Goal: Use online tool/utility: Utilize a website feature to perform a specific function

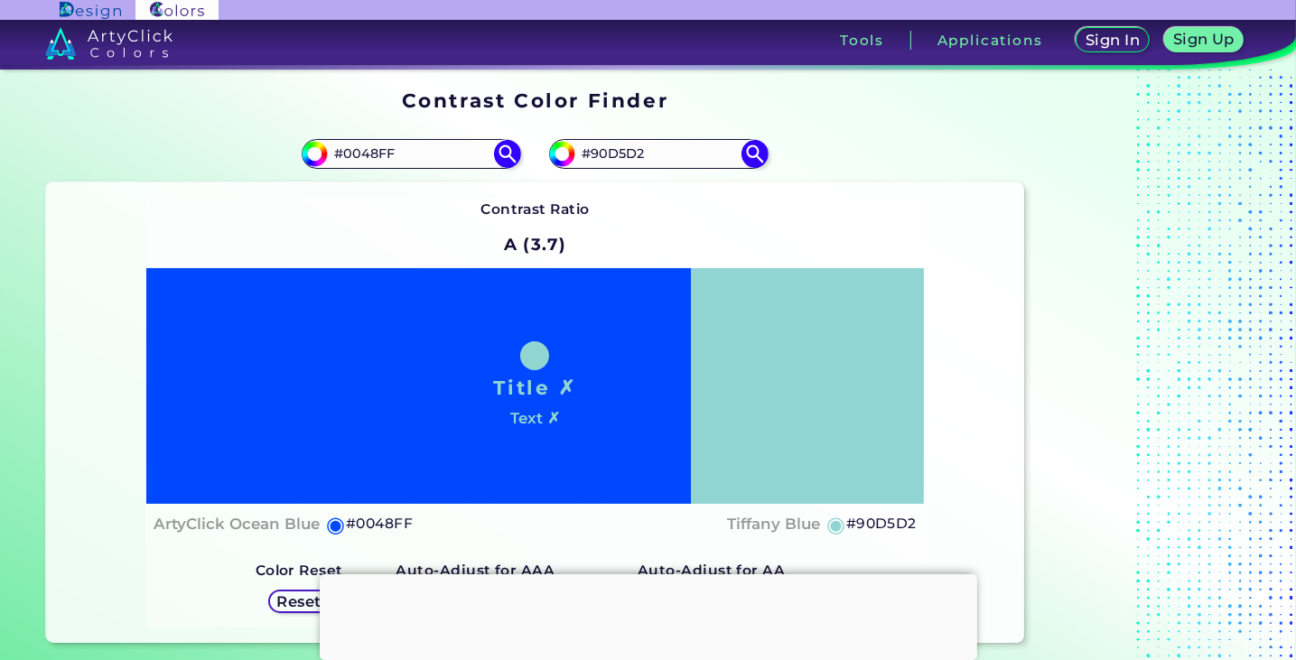
drag, startPoint x: 417, startPoint y: 155, endPoint x: 216, endPoint y: 141, distance: 201.9
click at [216, 141] on div "#0048ff #0048FF" at bounding box center [290, 154] width 488 height 58
click at [747, 220] on div "Contrast Ratio A (3.7) Title ✗ Text ✗ ArtyClick Ocean Blue ◉ #0048FF [PERSON_NA…" at bounding box center [534, 413] width 777 height 430
drag, startPoint x: 683, startPoint y: 165, endPoint x: 541, endPoint y: 136, distance: 144.7
click at [541, 136] on div "#90d5d2 #90D5D2" at bounding box center [779, 154] width 488 height 58
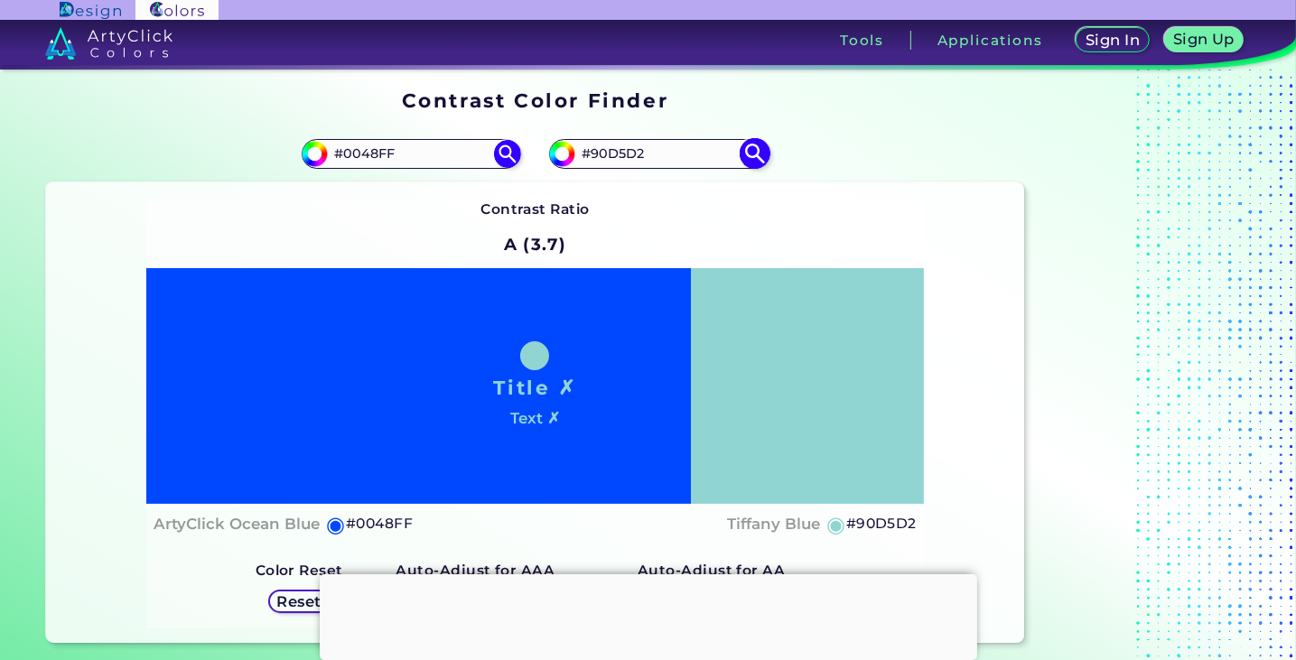
paste input "ba9b48"
type input "#ba9b48"
click at [753, 151] on img at bounding box center [755, 154] width 32 height 32
type input "#ba9b48"
type input "#BA9B48"
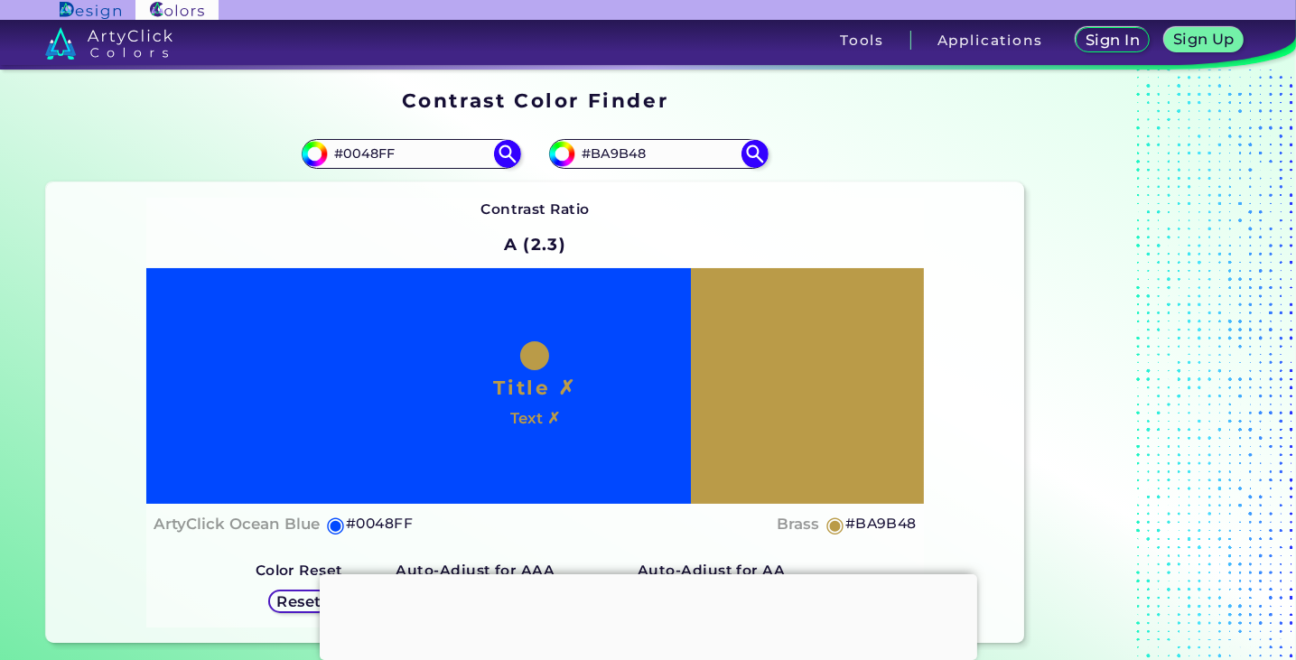
drag, startPoint x: 435, startPoint y: 157, endPoint x: 238, endPoint y: 134, distance: 198.2
click at [134, 122] on section "#0048ff #0048FF #ba9b48 #BA9B48 Contrast Ratio ◉" at bounding box center [535, 383] width 992 height 533
paste input "5f3a27"
type input "#5f3a27"
click at [509, 160] on img at bounding box center [508, 154] width 32 height 32
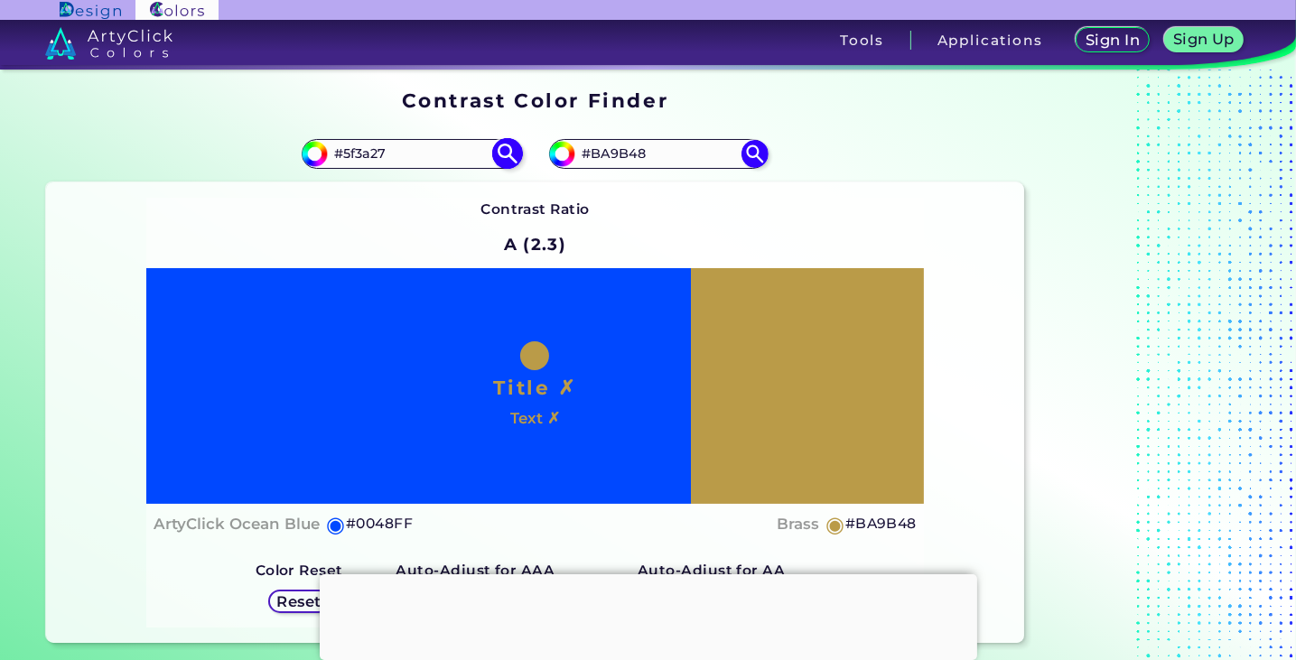
type input "#5f3a27"
type input "#5F3A27"
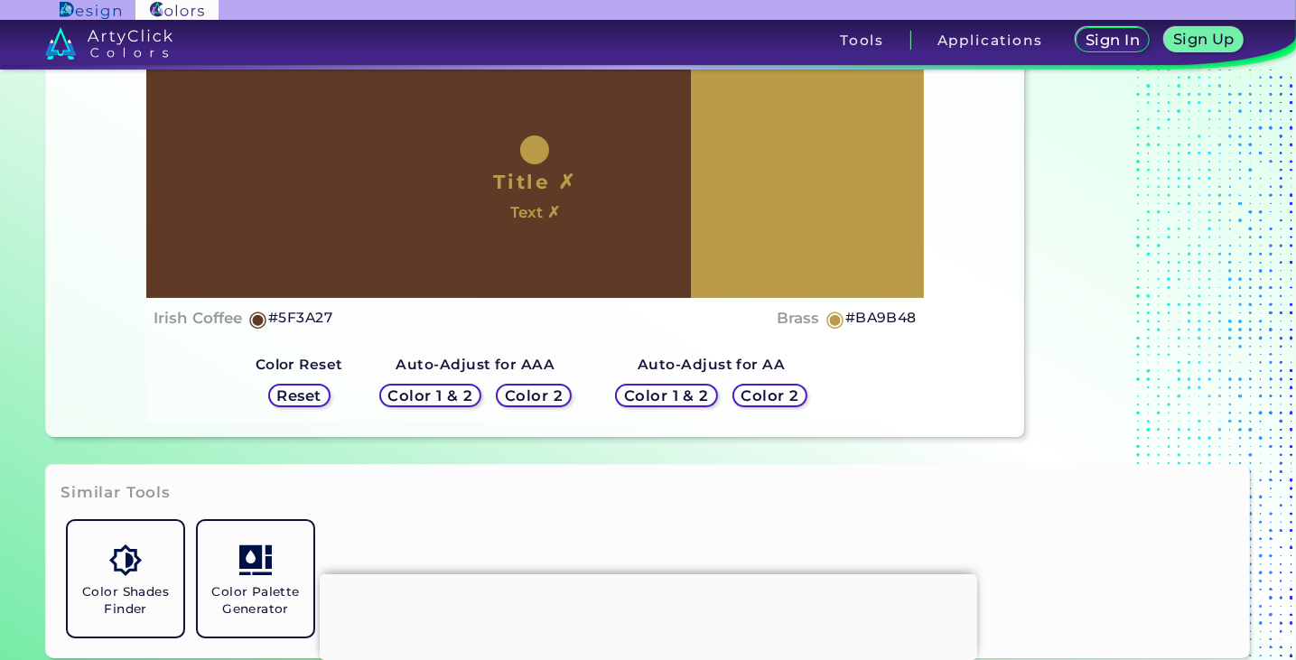
scroll to position [181, 0]
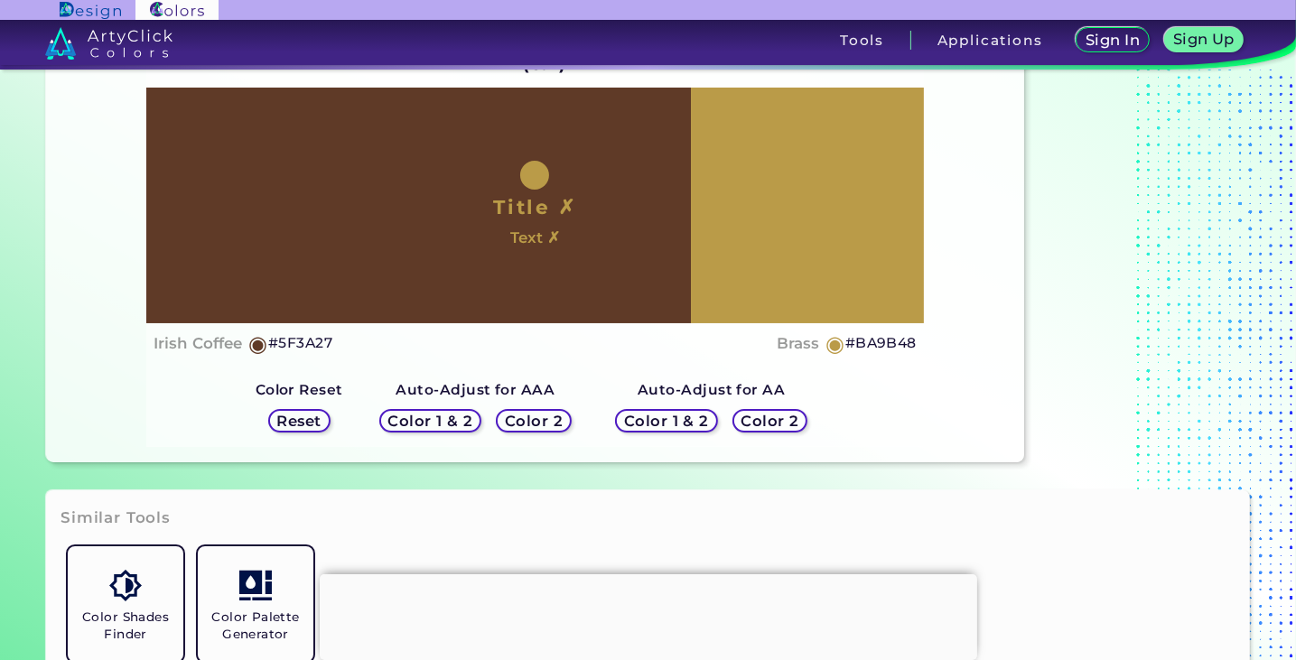
click at [553, 417] on h5 "Color 2" at bounding box center [533, 421] width 53 height 14
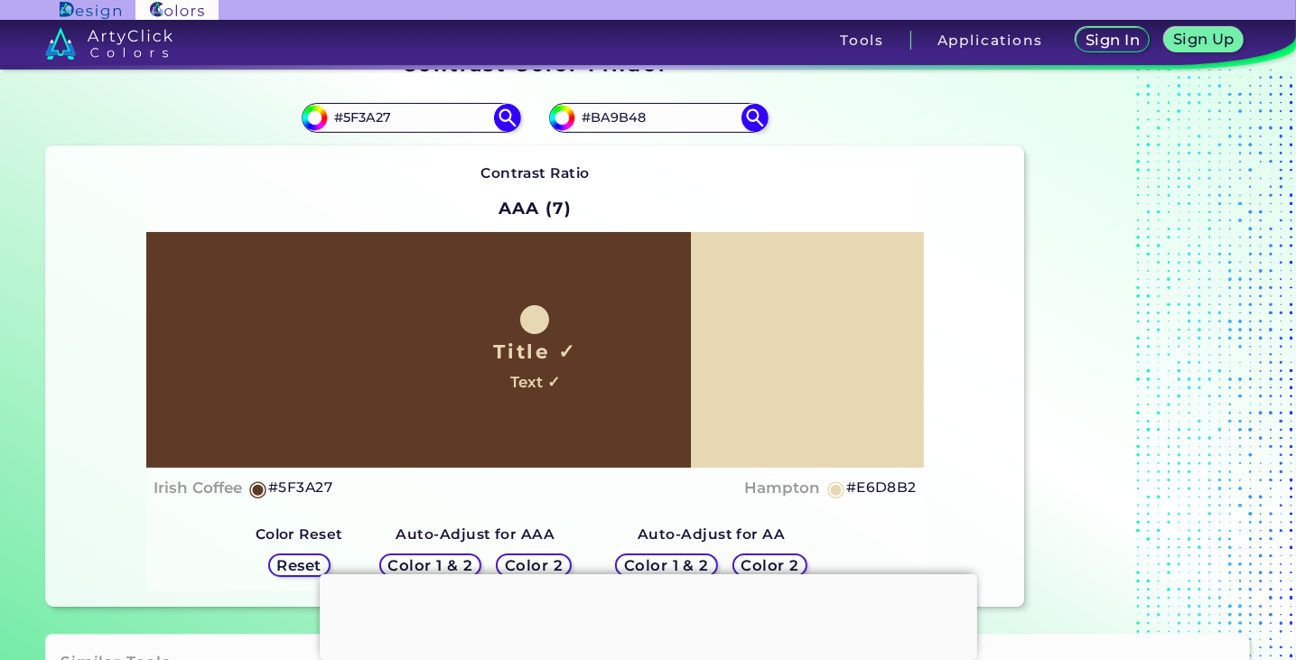
scroll to position [0, 0]
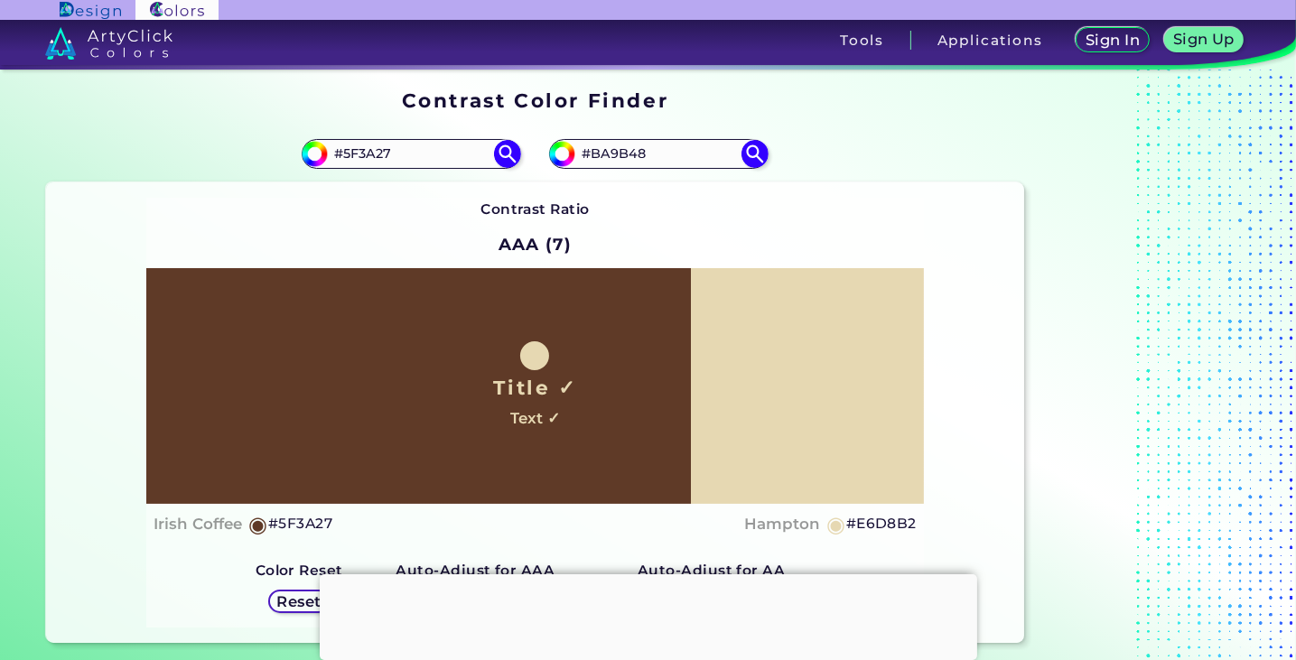
click at [881, 528] on h5 "#E6D8B2" at bounding box center [881, 523] width 70 height 23
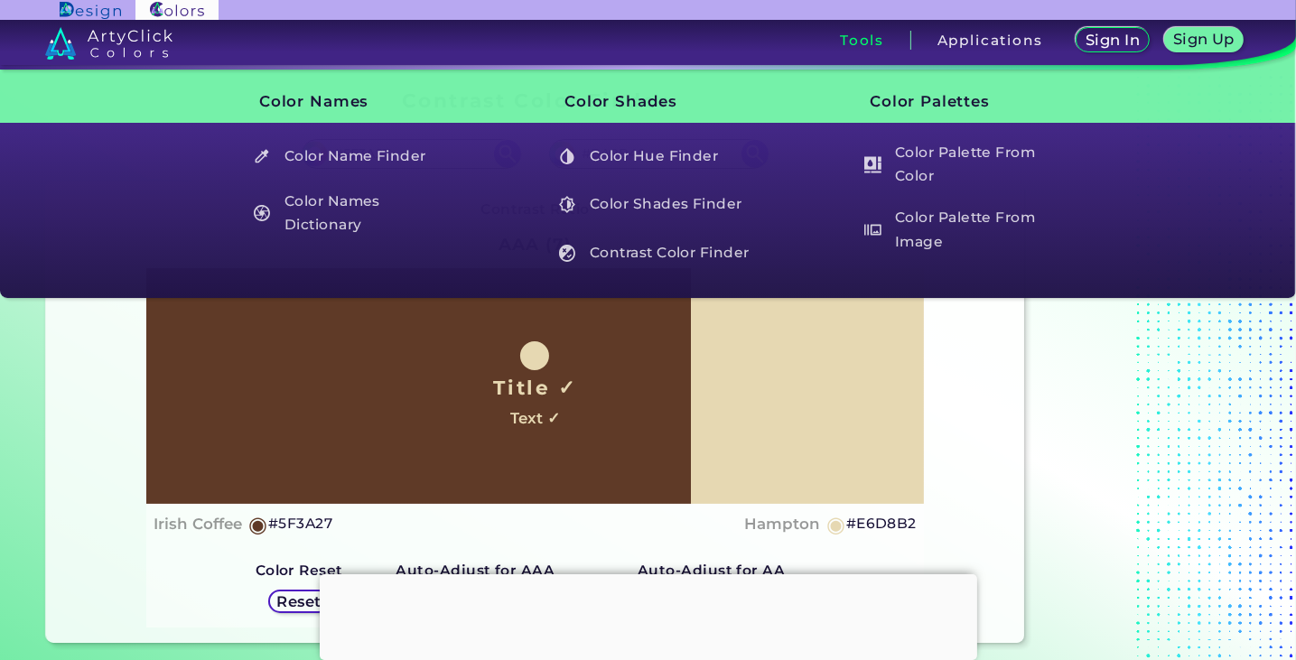
scroll to position [181, 0]
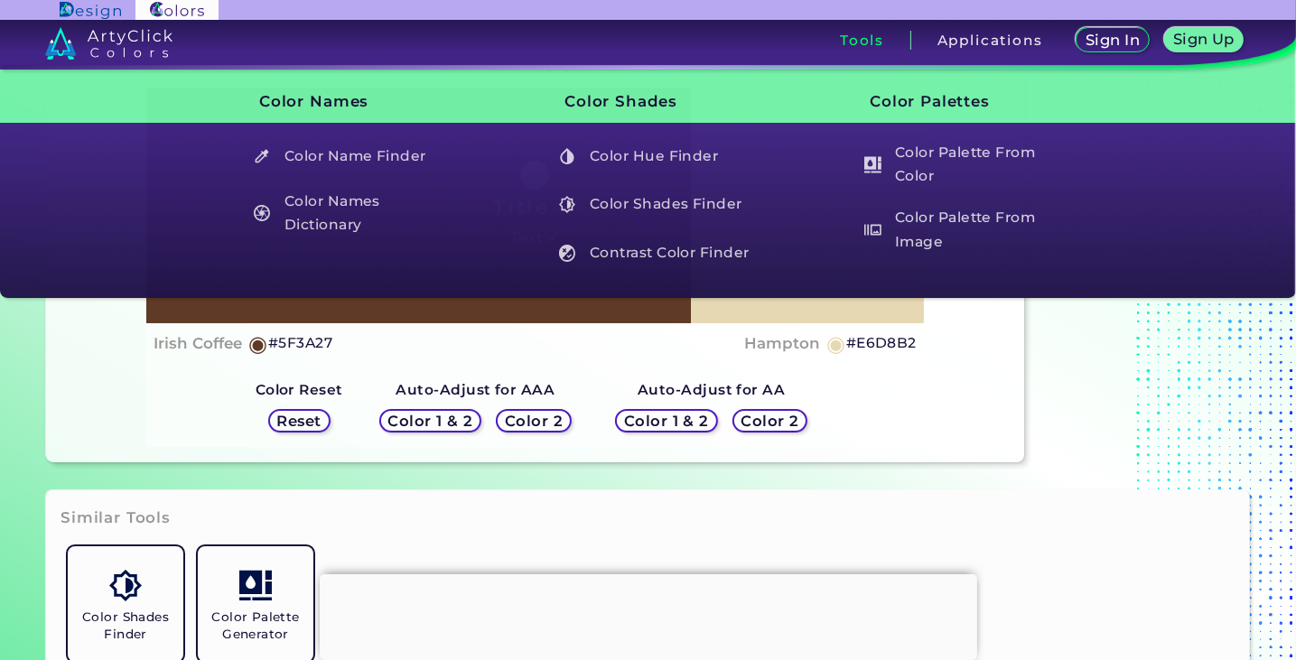
click at [760, 396] on strong "Auto-Adjust for AA" at bounding box center [710, 389] width 147 height 17
click at [758, 422] on h5 "Color 2" at bounding box center [770, 421] width 52 height 14
click at [947, 393] on div "Contrast Ratio AA (4.5) Title ✓ Text ✗ Irish Coffee ◉ #5F3A27 Desert ◉ #C7AC63 …" at bounding box center [535, 232] width 978 height 460
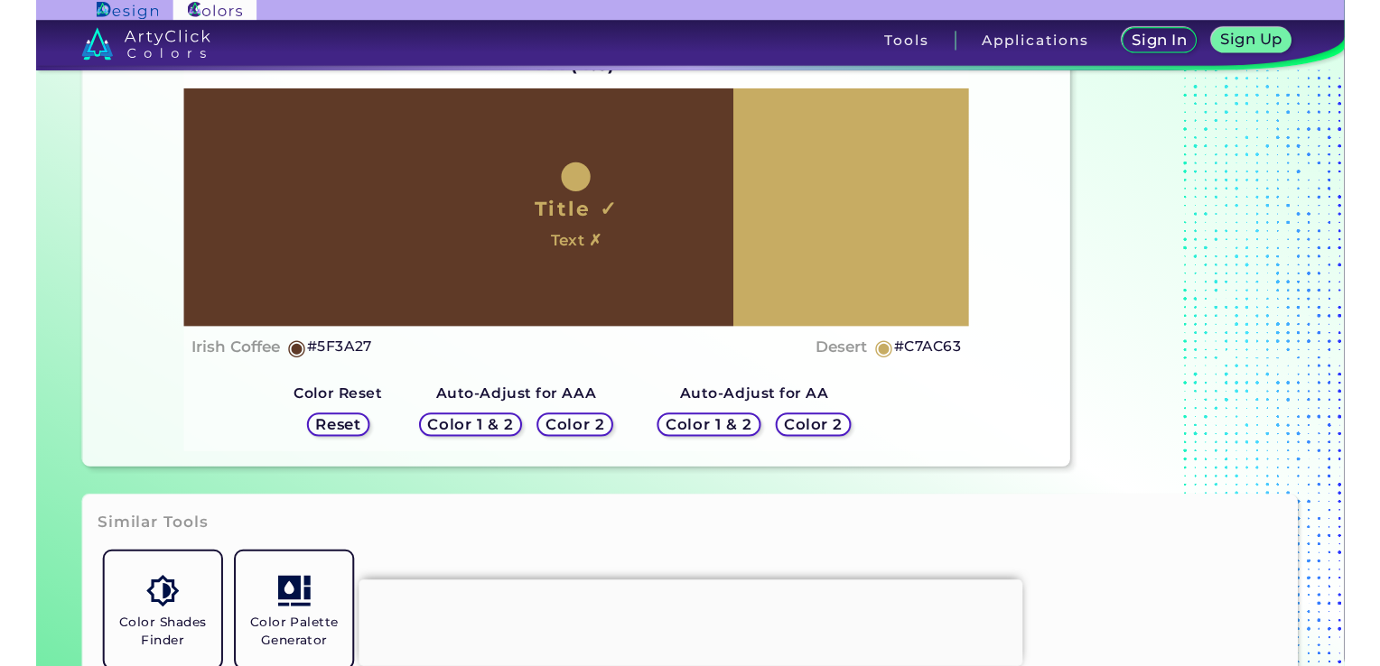
scroll to position [90, 0]
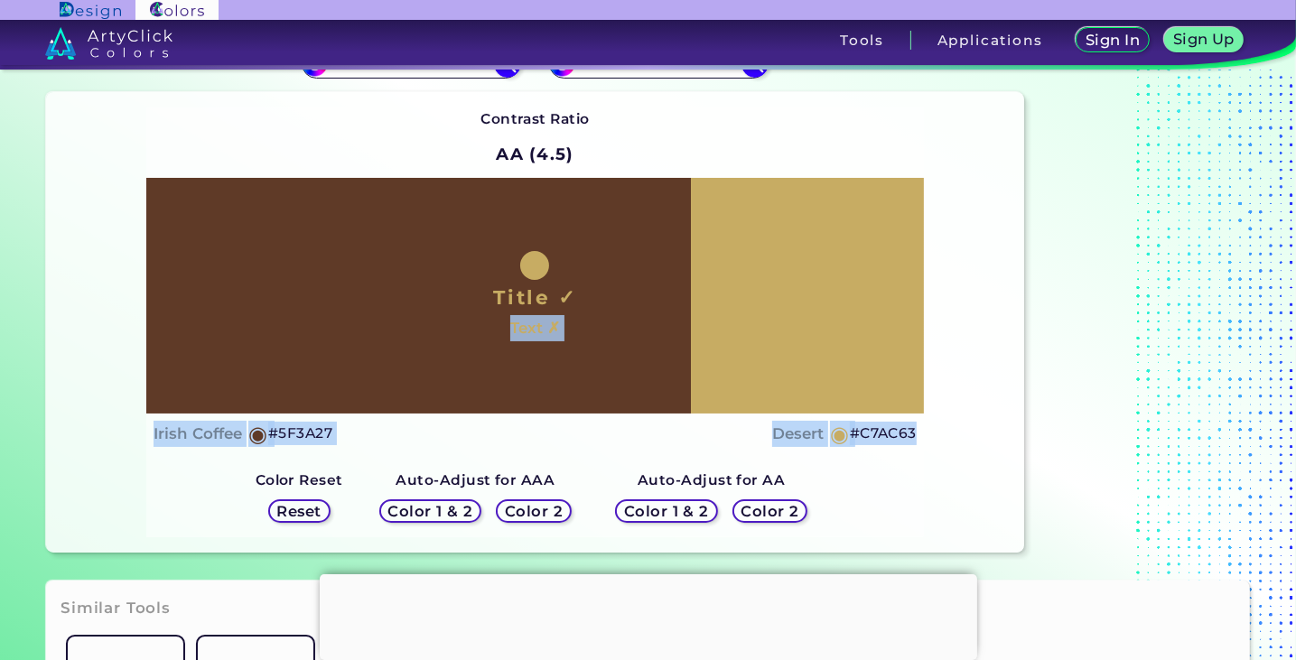
drag, startPoint x: 730, startPoint y: 201, endPoint x: 776, endPoint y: 321, distance: 128.1
click at [776, 321] on div "Title ✓ Text ✗" at bounding box center [534, 296] width 777 height 237
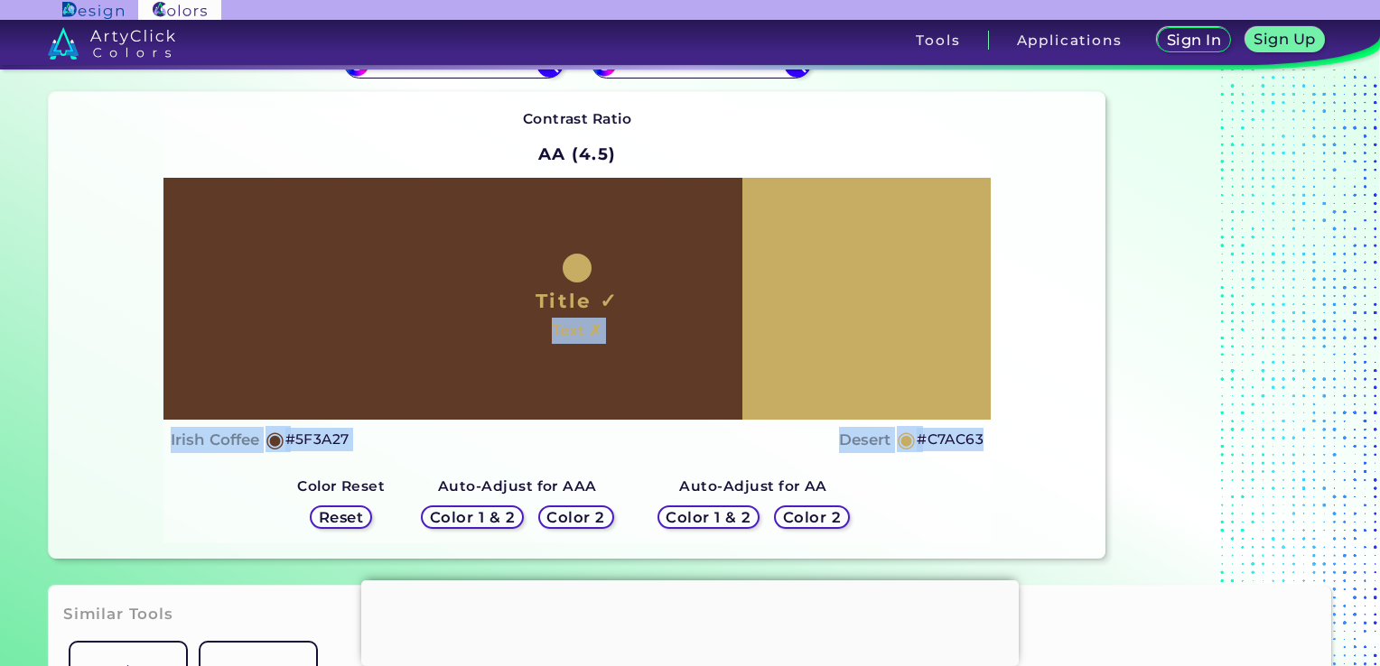
click at [947, 148] on div "Contrast Ratio AA (4.5) Title ✓ Text ✗ Irish Coffee ◉ #5F3A27 Desert ◉ #C7AC63 …" at bounding box center [577, 325] width 1056 height 466
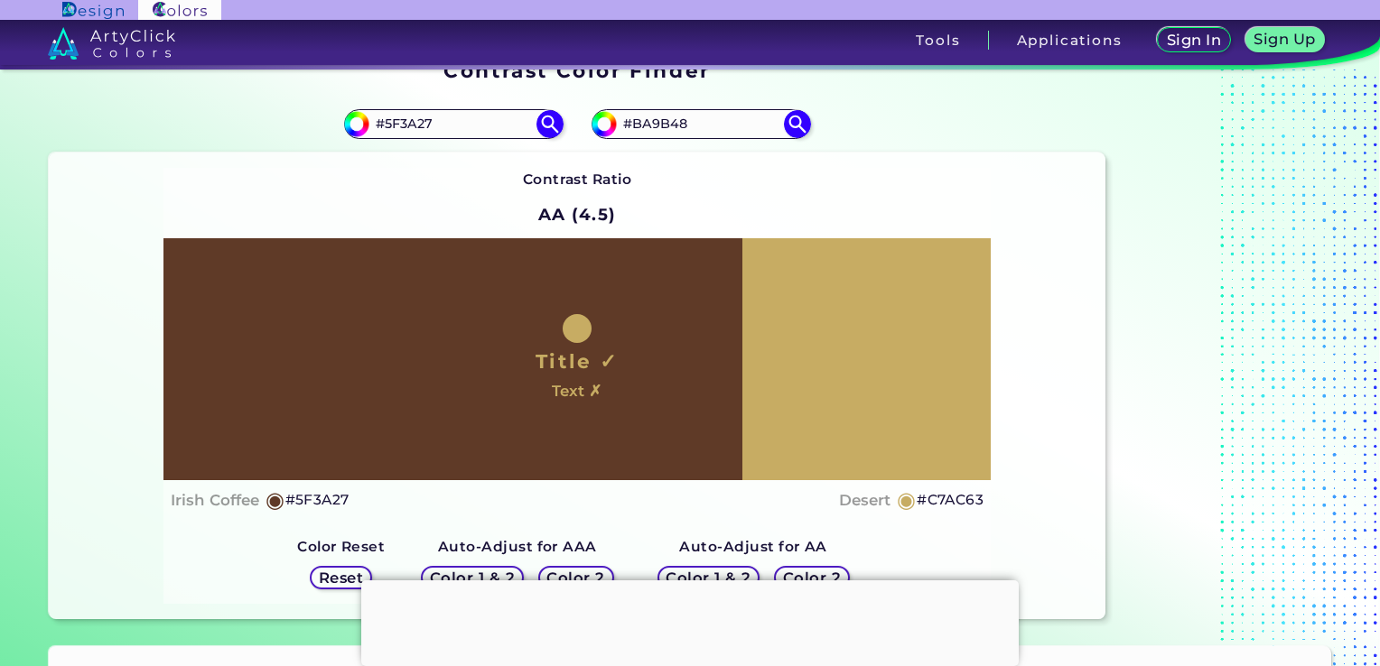
scroll to position [0, 0]
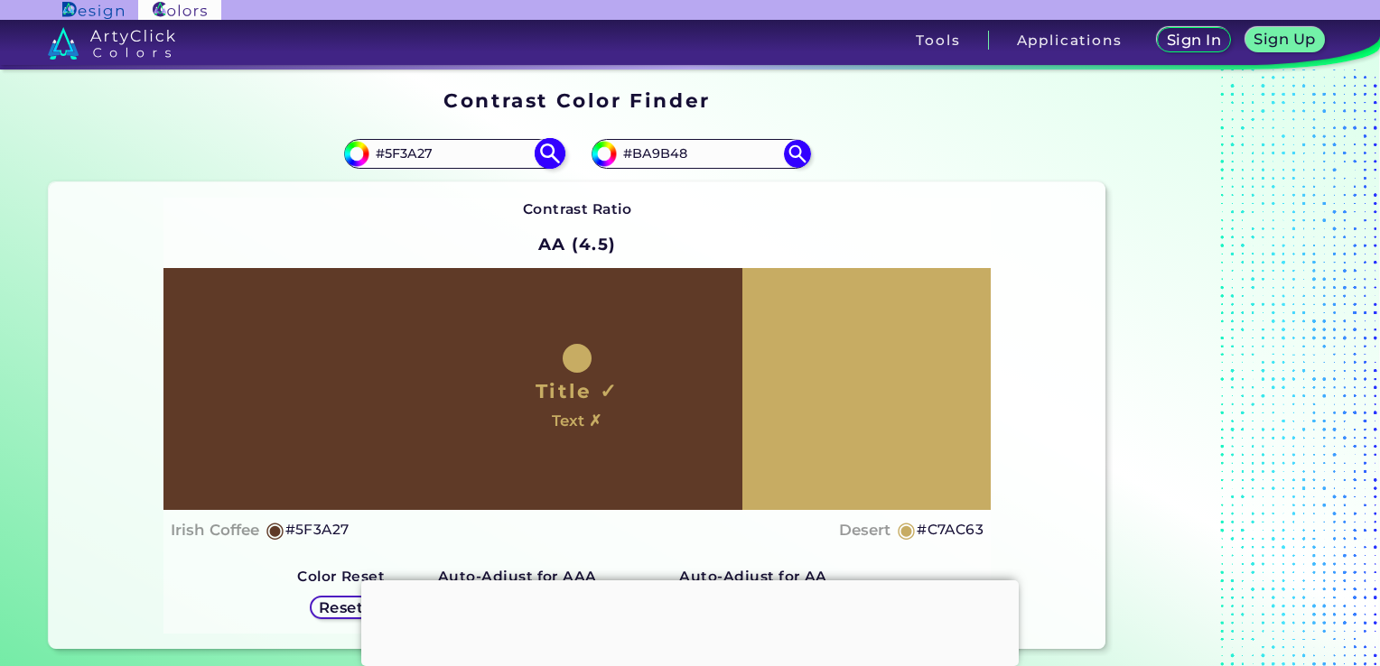
drag, startPoint x: 728, startPoint y: 150, endPoint x: 513, endPoint y: 154, distance: 214.9
click at [490, 153] on section "#5f3a27 #5F3A27 #ba9b48 #BA9B48 Contrast Ratio ◉" at bounding box center [577, 386] width 1071 height 538
paste input "fa0202"
type input "#fa0202"
click at [802, 143] on img at bounding box center [797, 154] width 32 height 32
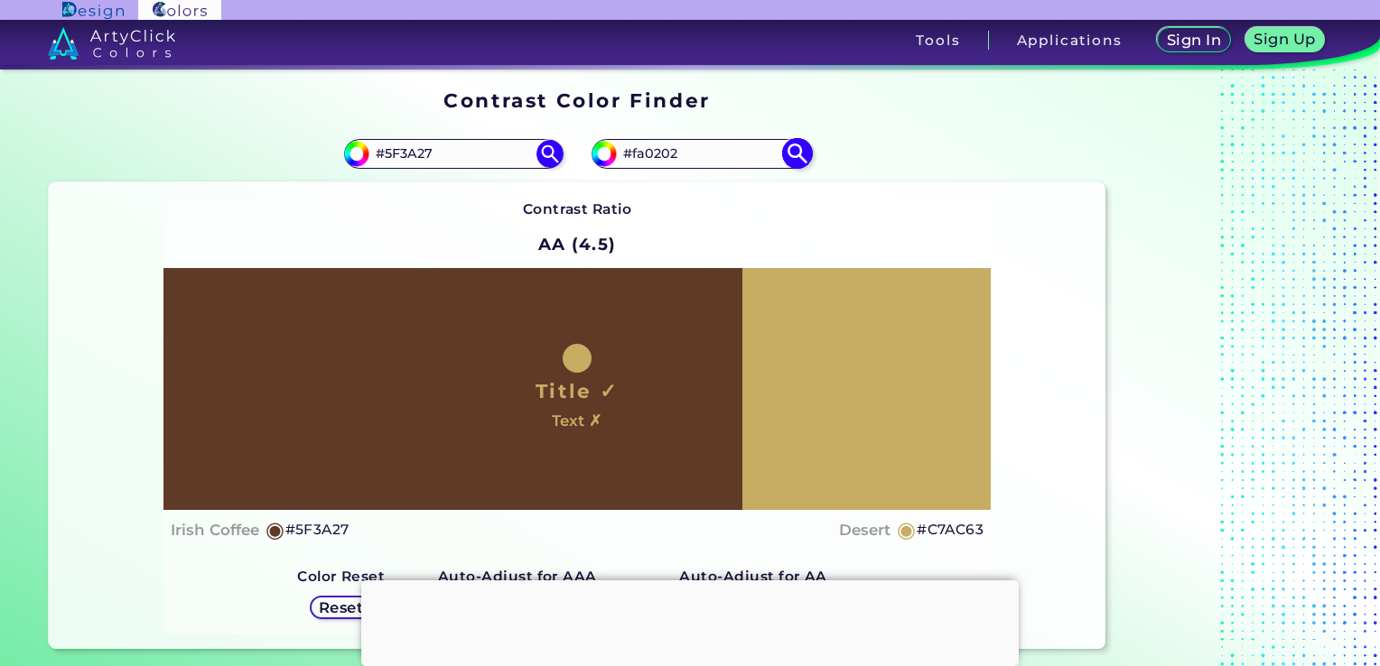
type input "#fa0202"
type input "#FA0202"
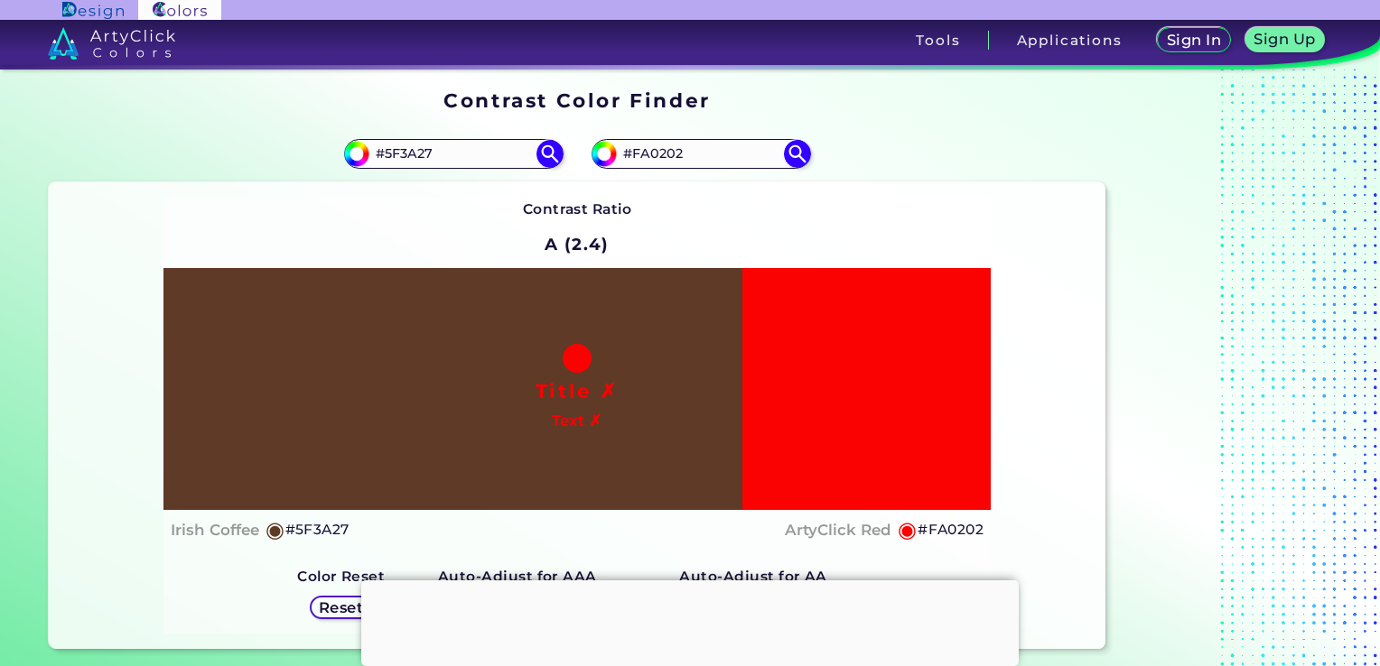
scroll to position [90, 0]
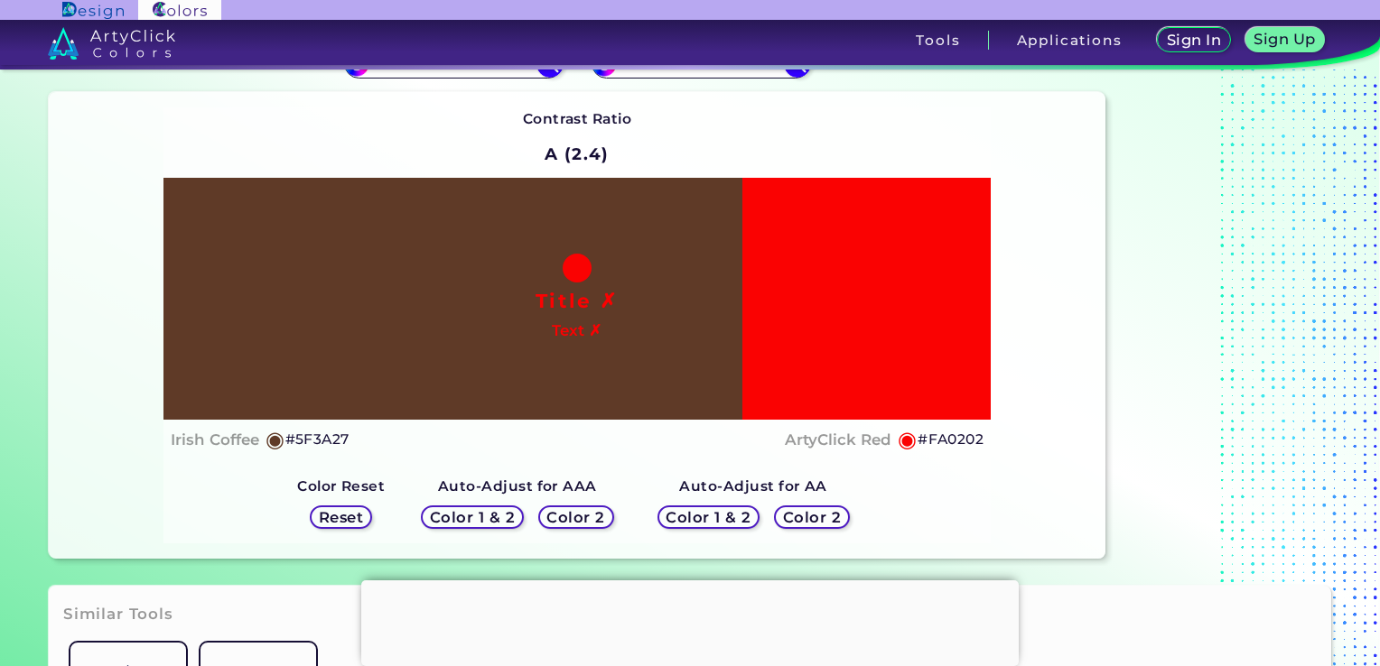
click at [602, 513] on h5 "Color 2" at bounding box center [576, 518] width 52 height 14
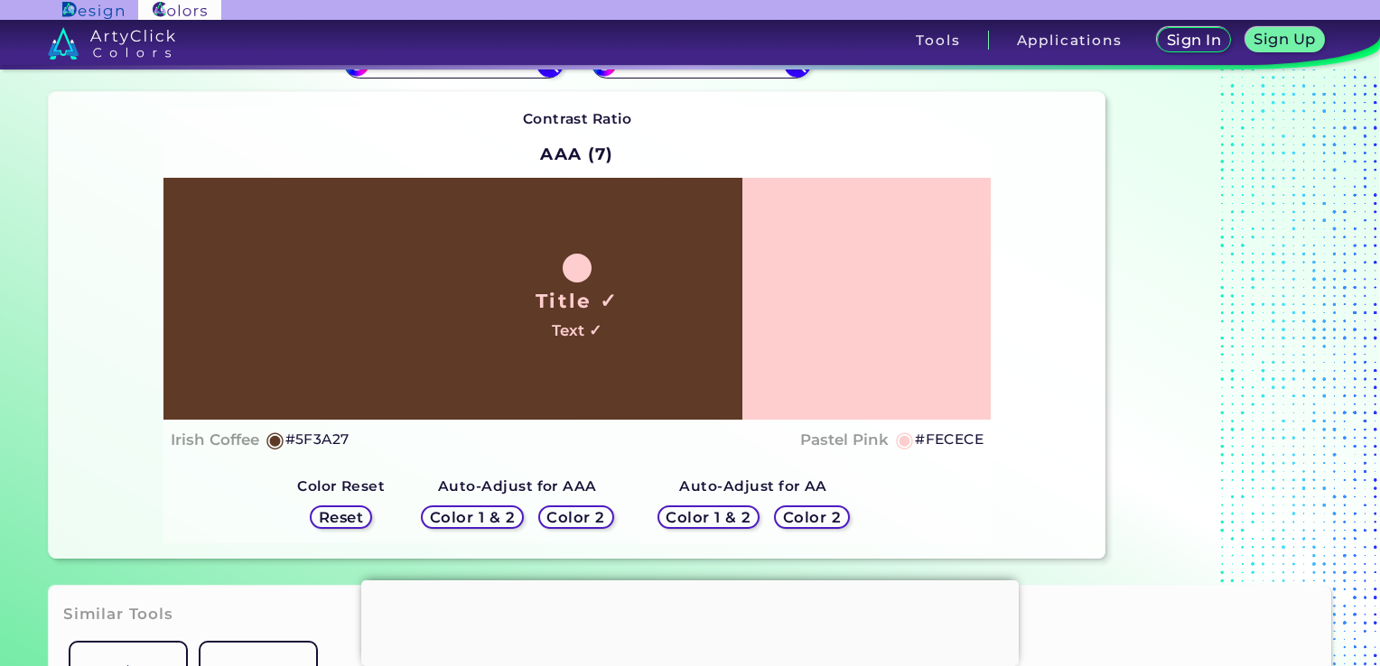
click at [586, 516] on h5 "Color 2" at bounding box center [576, 518] width 52 height 14
click at [809, 515] on h5 "Color 2" at bounding box center [812, 518] width 52 height 14
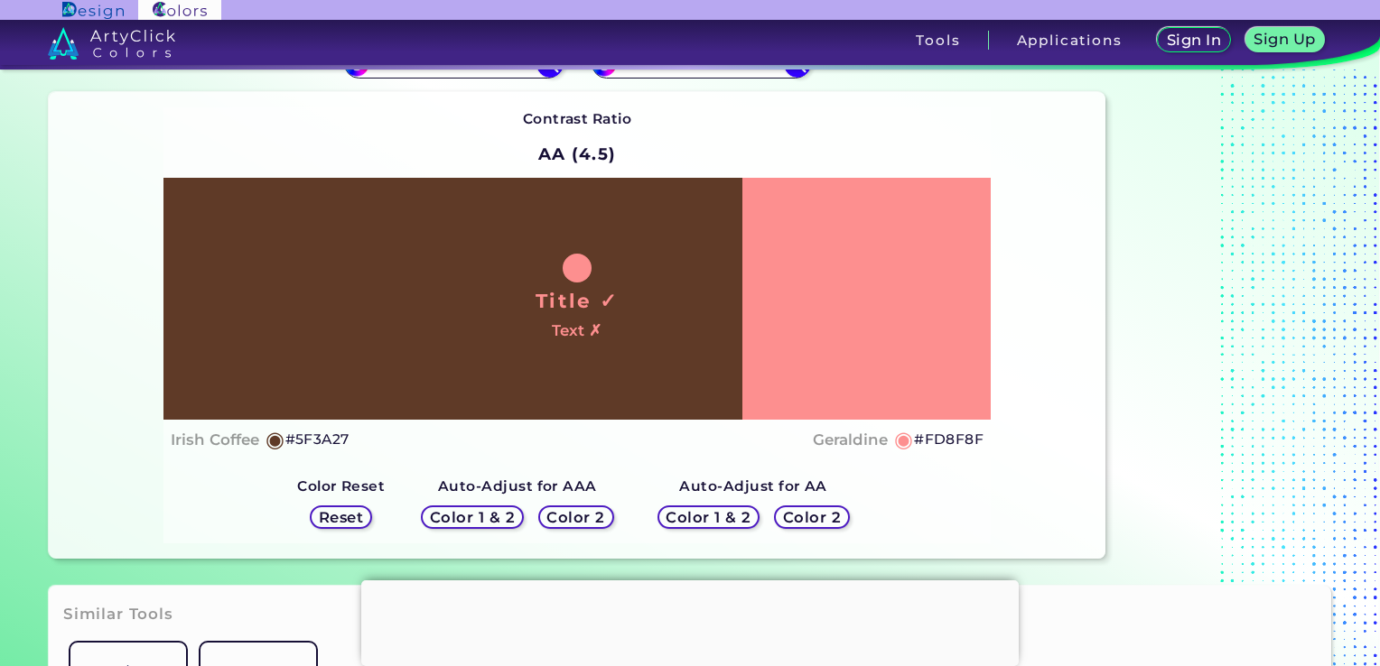
click at [809, 515] on h5 "Color 2" at bounding box center [812, 518] width 52 height 14
click at [810, 511] on h5 "Color 2" at bounding box center [812, 518] width 53 height 14
click at [581, 512] on h5 "Color 2" at bounding box center [576, 518] width 52 height 14
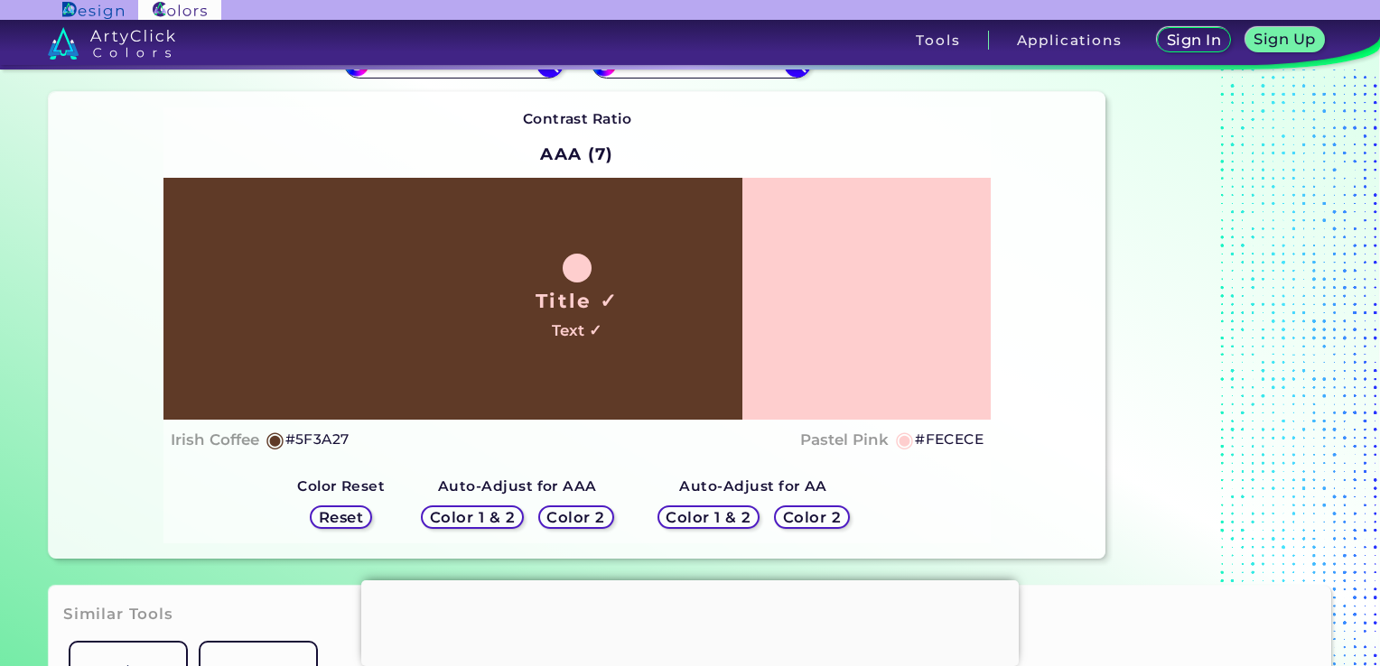
click at [823, 514] on h5 "Color 2" at bounding box center [812, 517] width 53 height 14
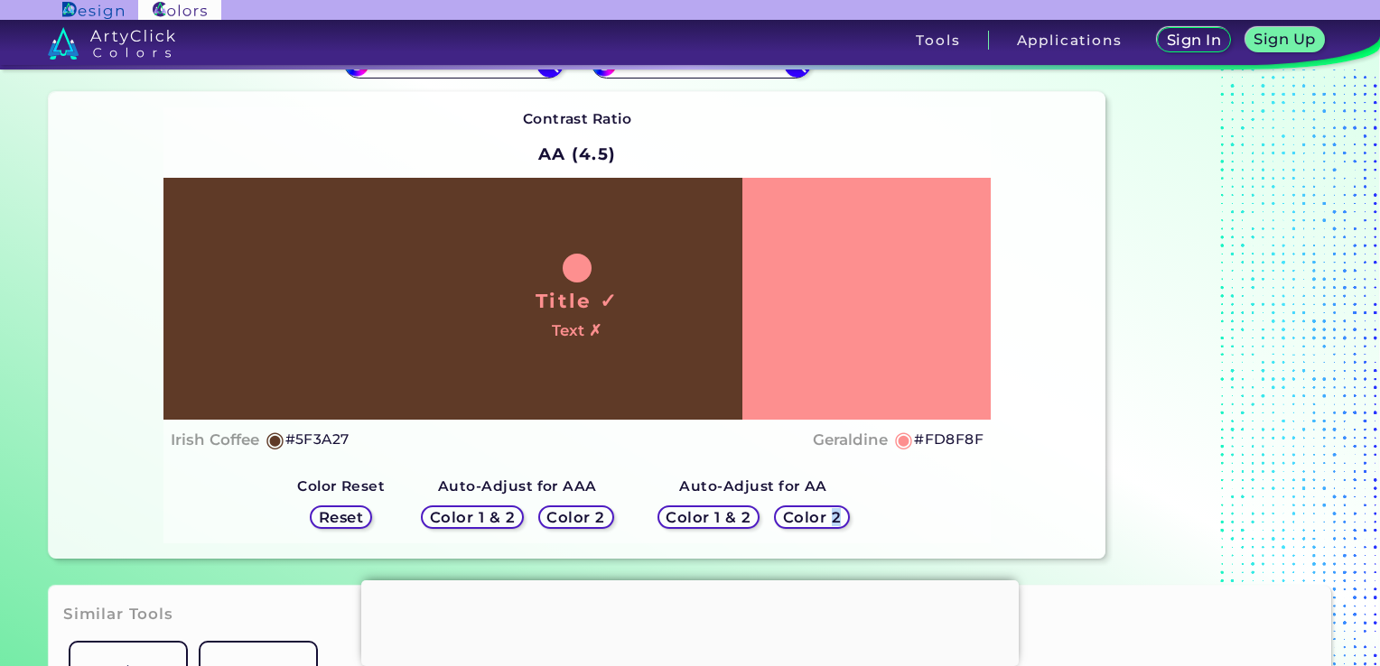
click at [823, 514] on h5 "Color 2" at bounding box center [812, 518] width 52 height 14
click at [575, 520] on h5 "Color 2" at bounding box center [576, 518] width 52 height 14
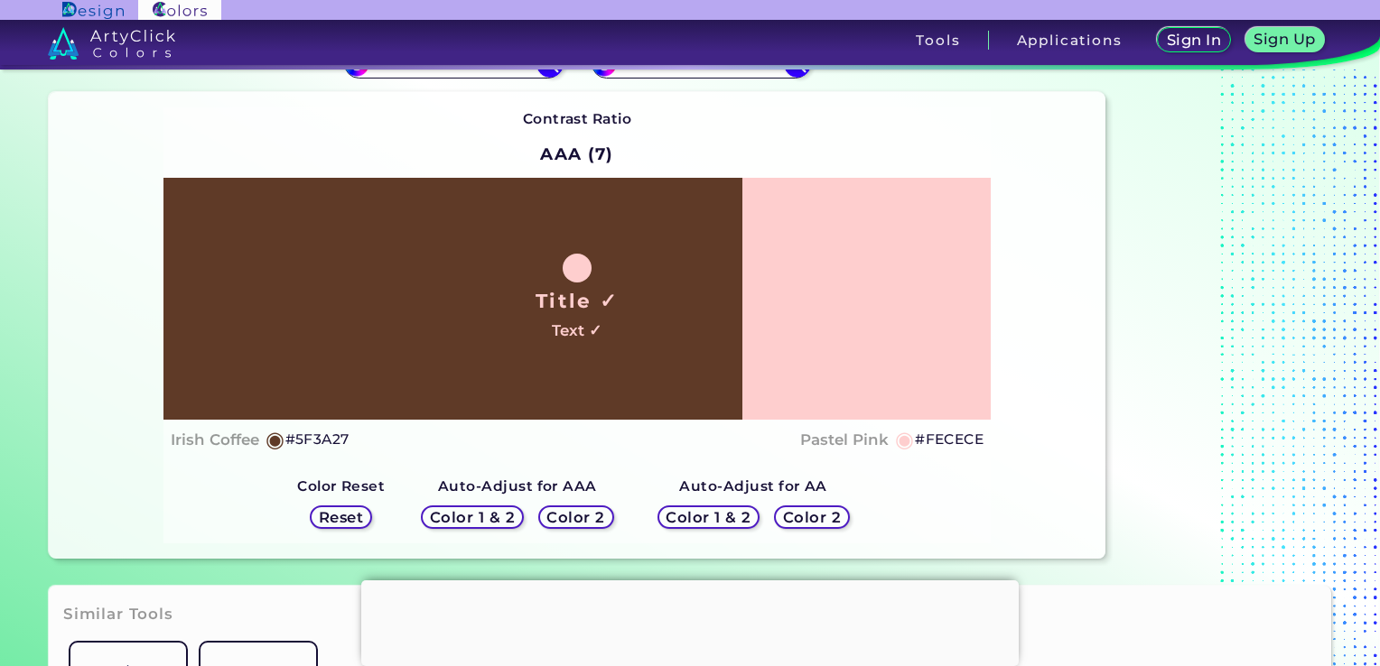
click at [484, 517] on h5 "Color 1 & 2" at bounding box center [472, 518] width 78 height 14
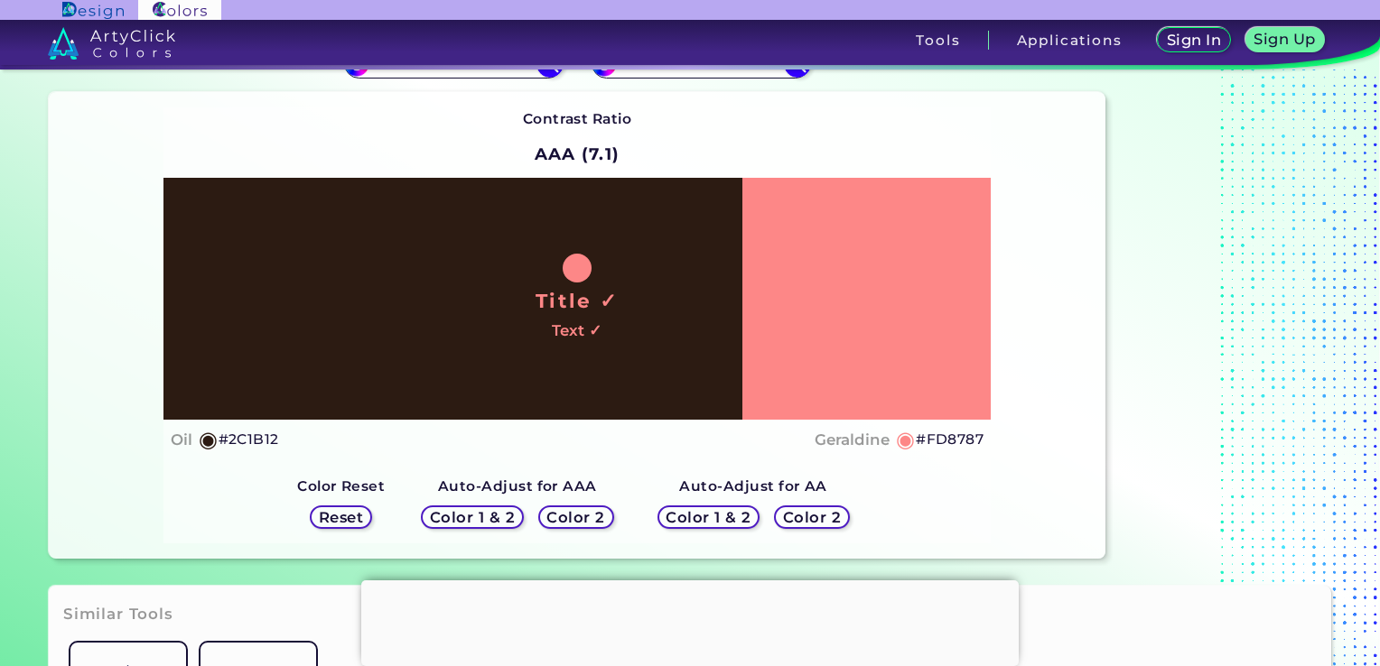
click at [589, 507] on div "Color 2" at bounding box center [576, 518] width 69 height 22
click at [590, 507] on div "Color 2" at bounding box center [576, 518] width 69 height 22
click at [590, 507] on div "Color 2" at bounding box center [576, 518] width 68 height 22
drag, startPoint x: 590, startPoint y: 507, endPoint x: 806, endPoint y: 510, distance: 215.8
click at [806, 511] on h5 "Color 2" at bounding box center [812, 518] width 52 height 14
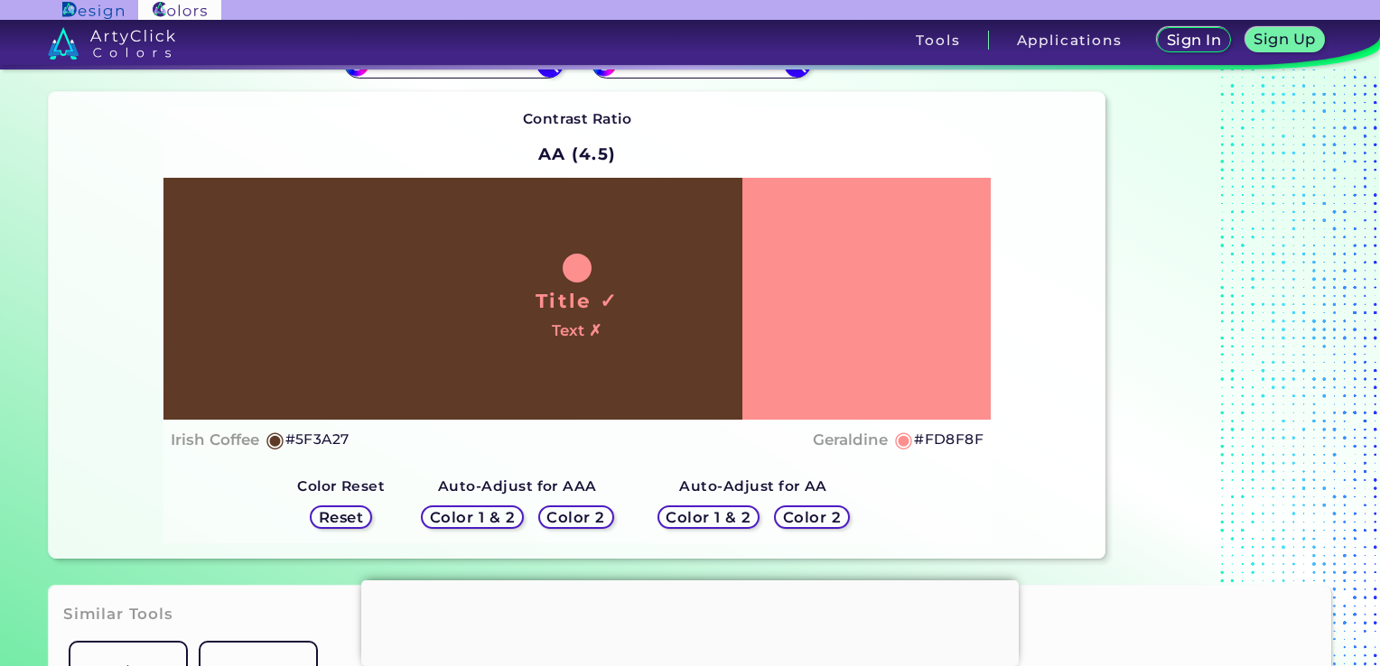
click at [806, 511] on h5 "Color 2" at bounding box center [812, 518] width 52 height 14
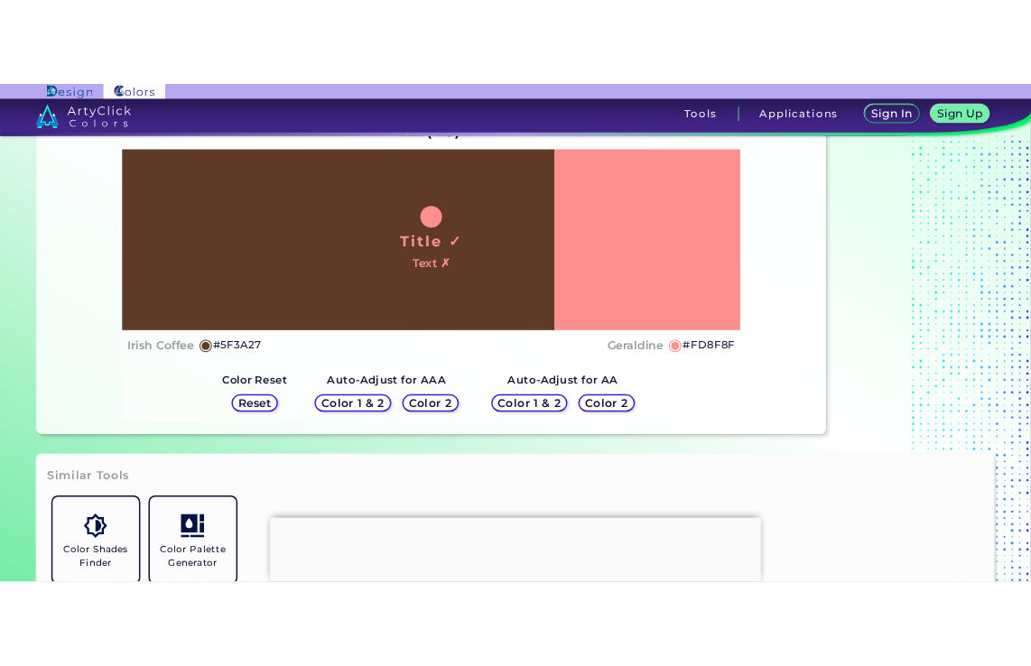
scroll to position [0, 0]
